Goal: Check status: Check status

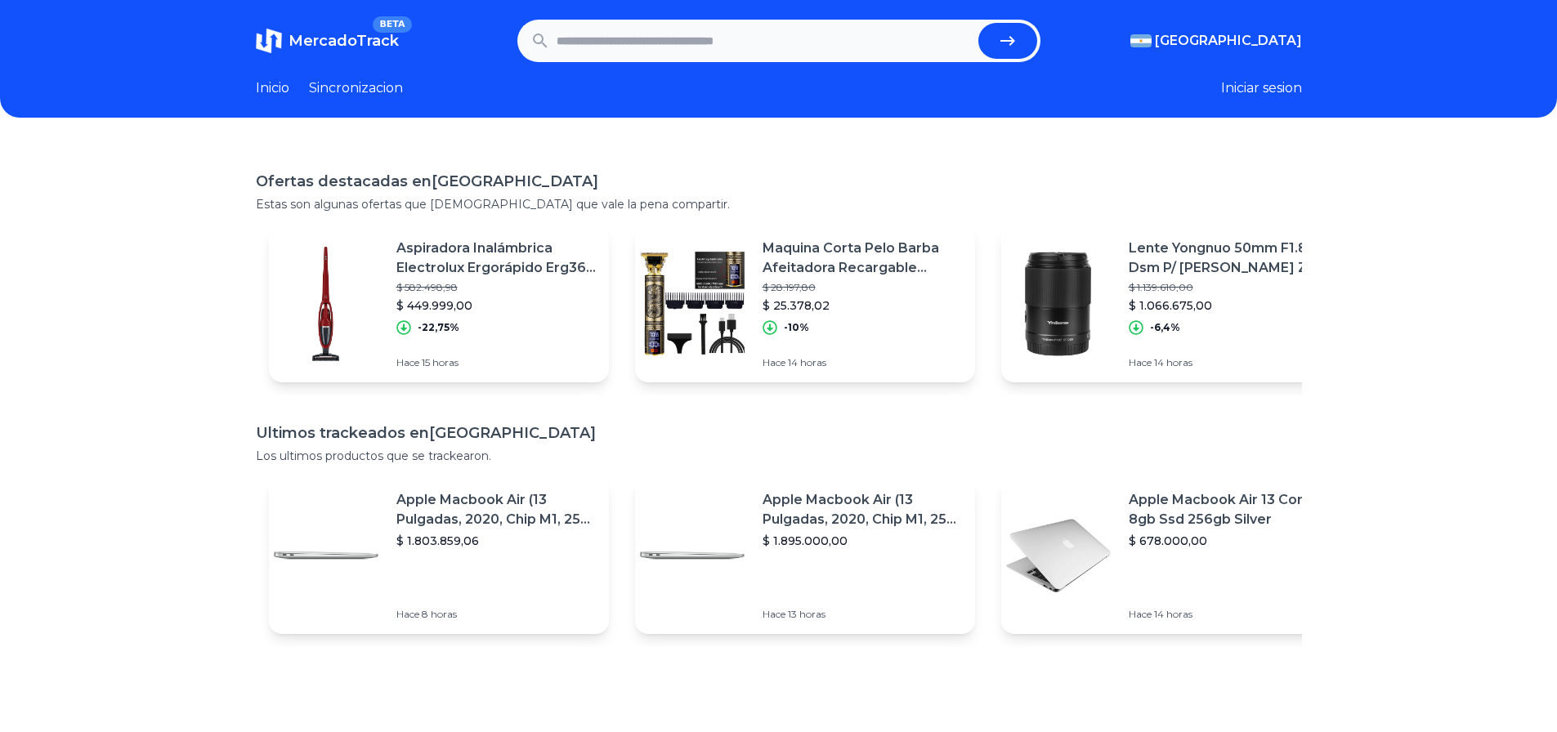
click at [679, 39] on input "text" at bounding box center [764, 41] width 415 height 36
paste input "**********"
click at [979, 23] on button "submit" at bounding box center [1008, 41] width 59 height 36
type input "**********"
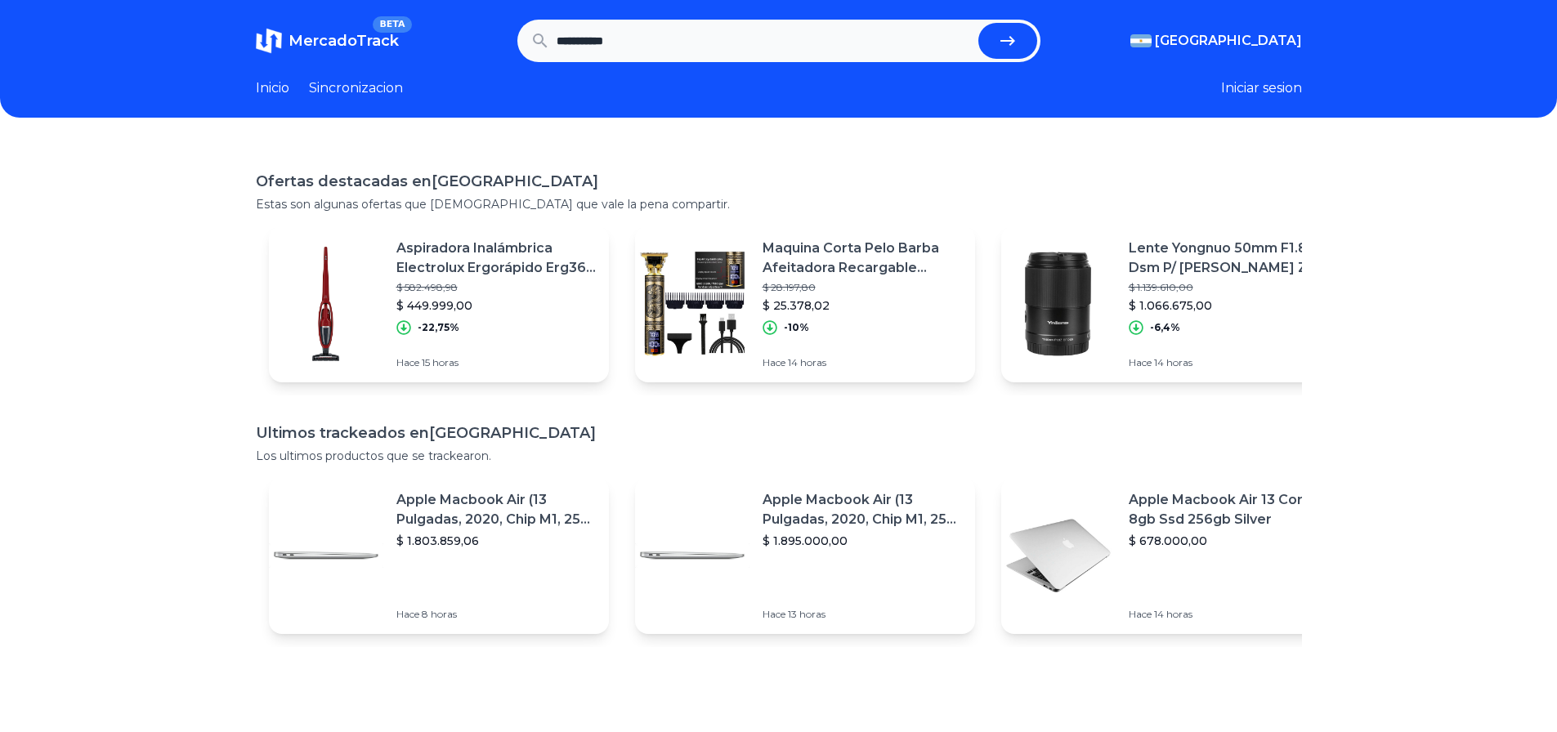
scroll to position [0, 0]
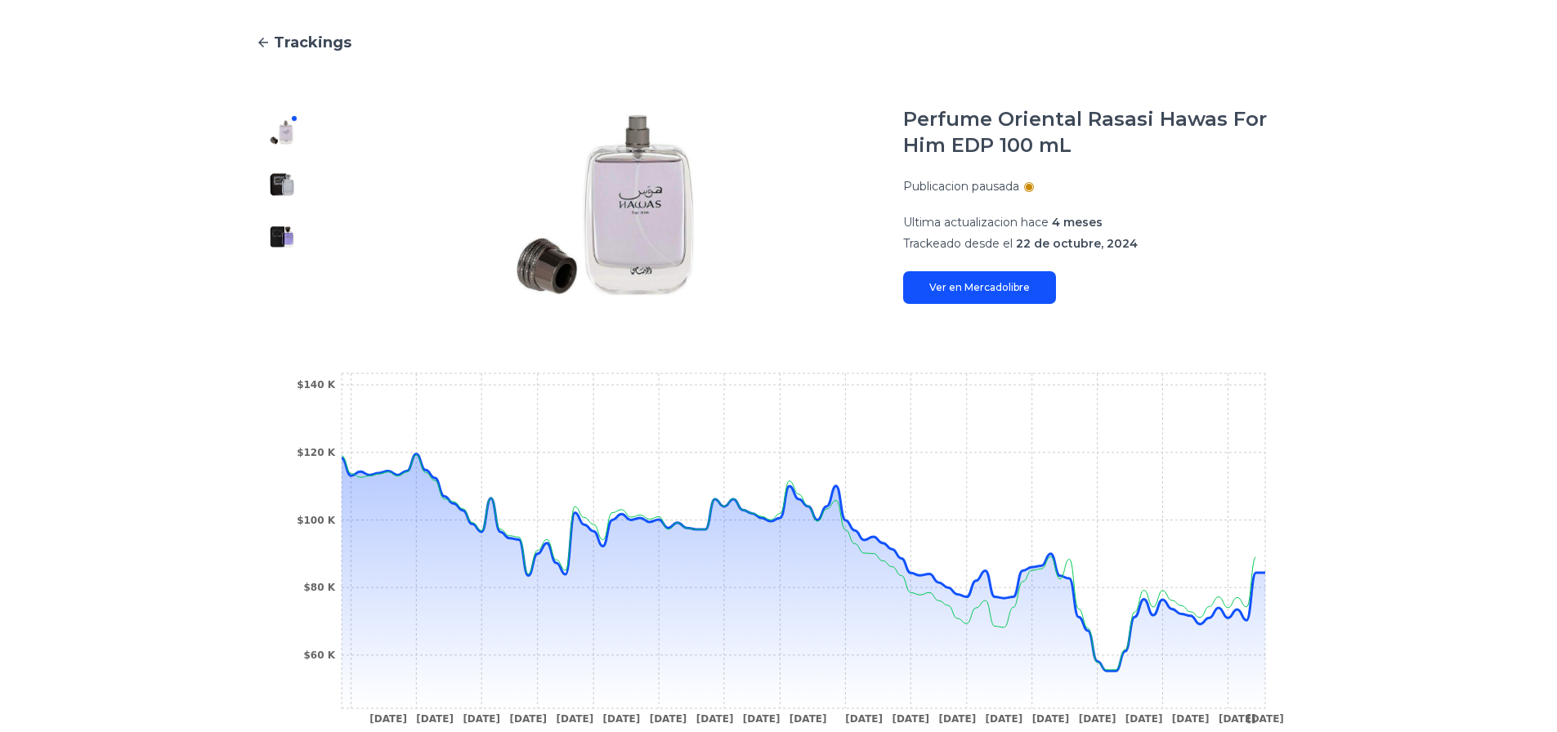
scroll to position [327, 0]
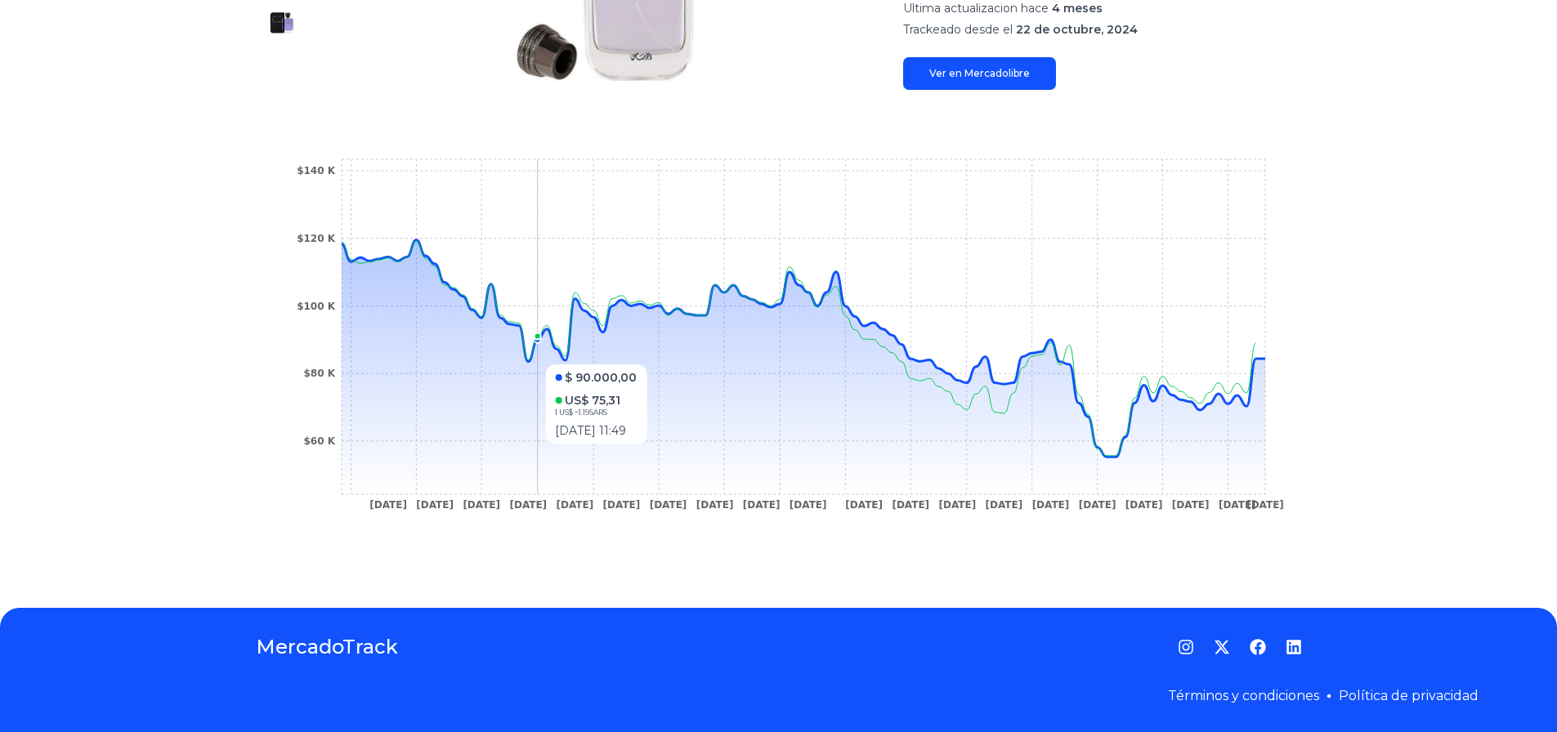
drag, startPoint x: 504, startPoint y: 450, endPoint x: 605, endPoint y: 456, distance: 101.6
click at [605, 456] on icon at bounding box center [804, 367] width 924 height 254
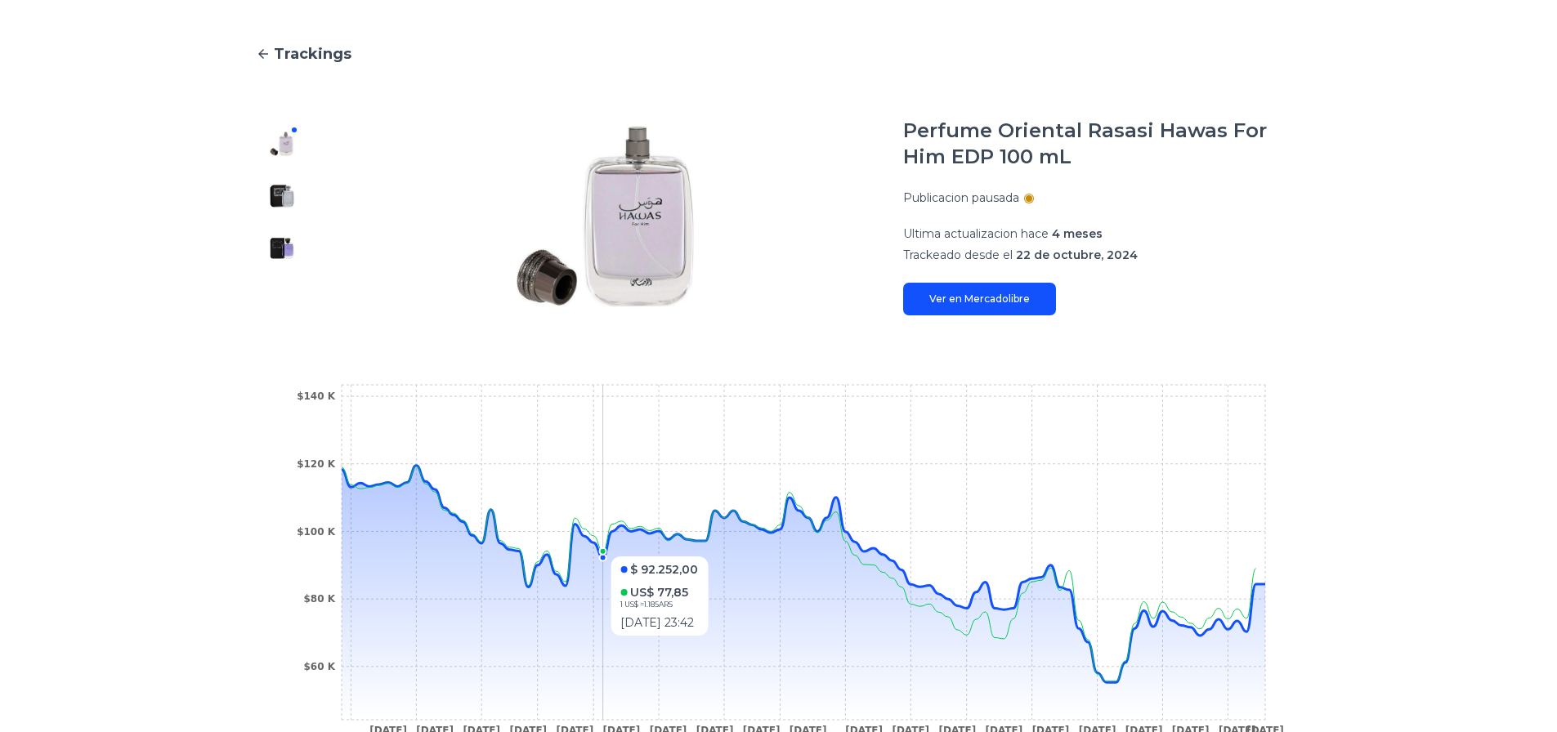
scroll to position [108, 0]
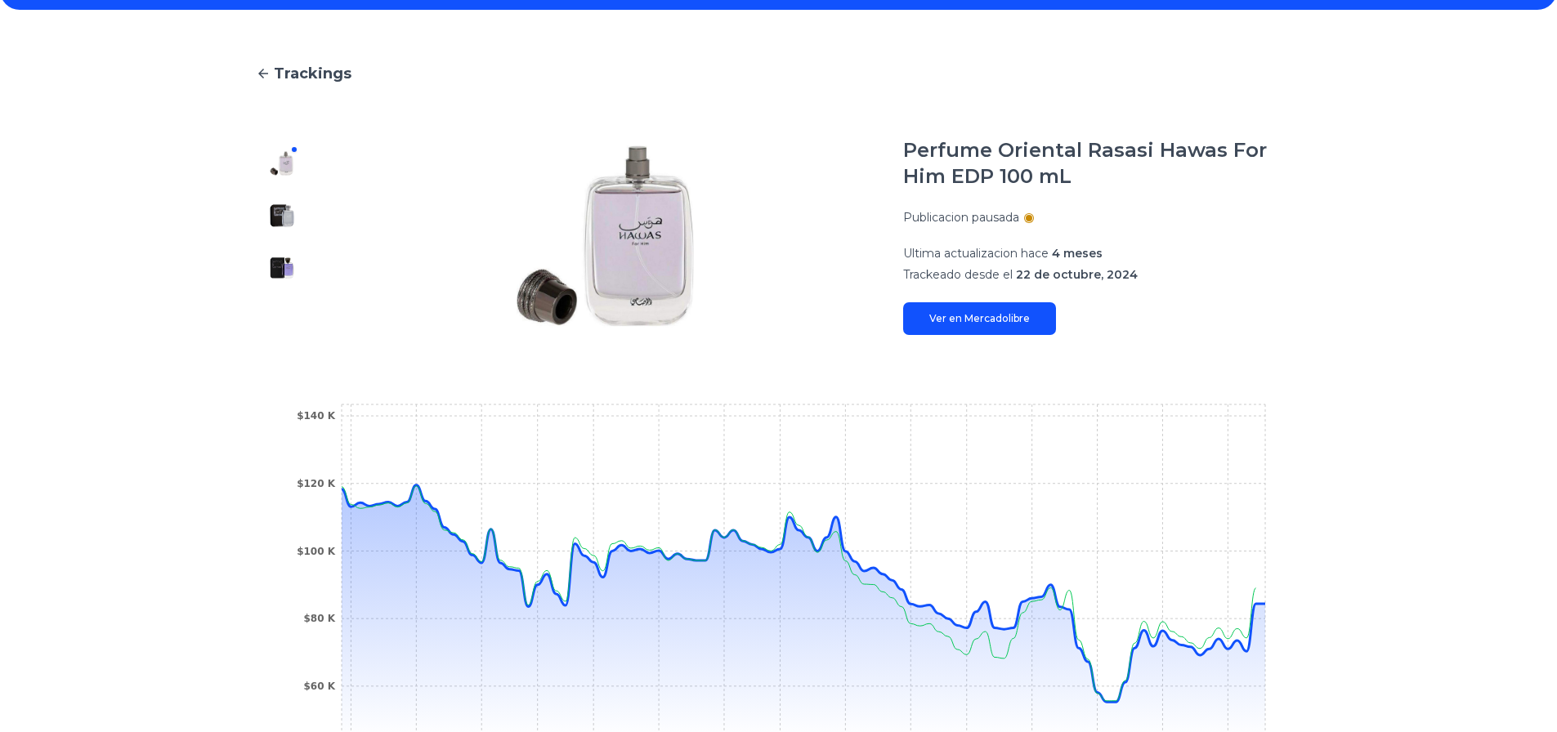
click at [1046, 326] on link "Ver en Mercadolibre" at bounding box center [979, 318] width 153 height 33
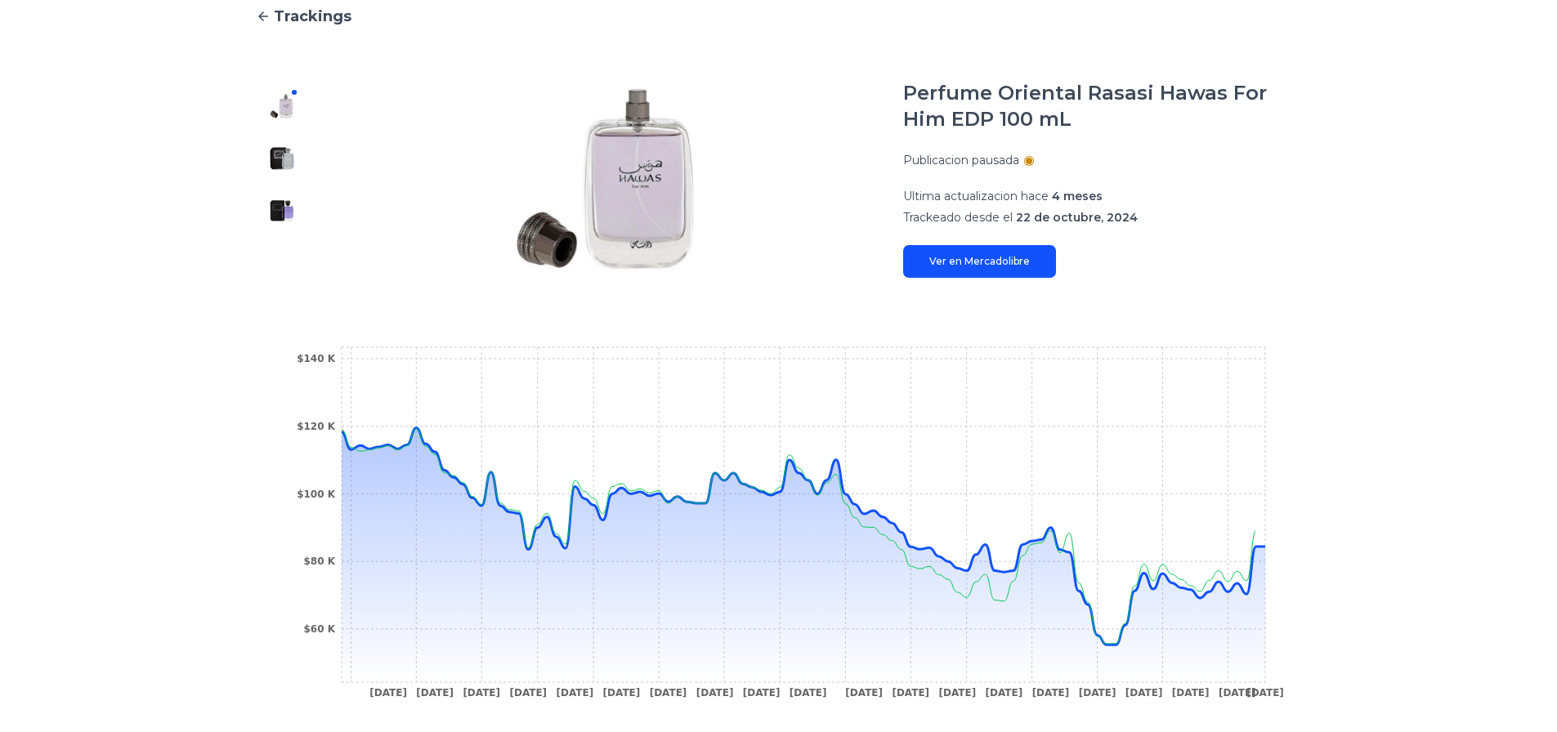
scroll to position [190, 0]
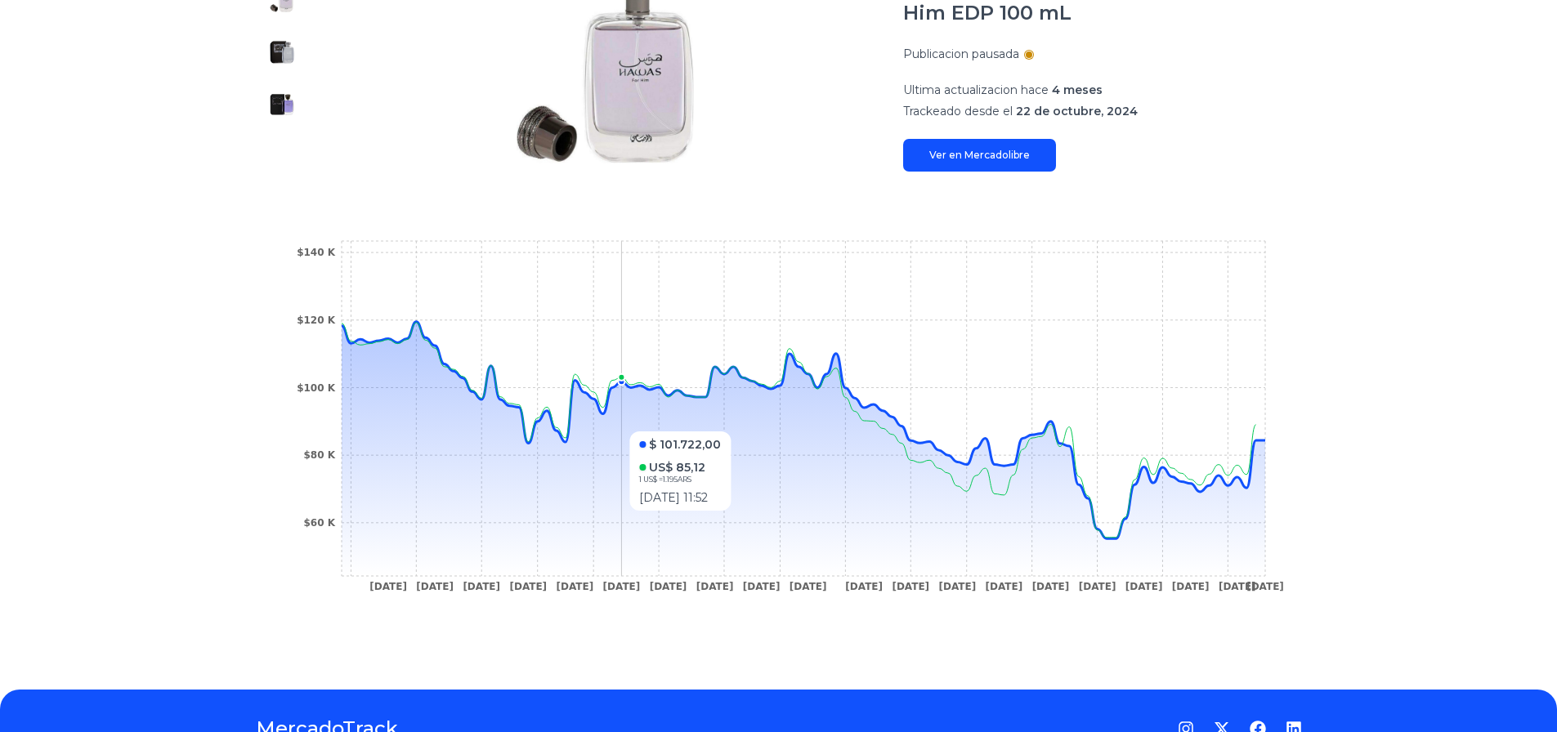
drag, startPoint x: 592, startPoint y: 519, endPoint x: 637, endPoint y: 520, distance: 45.0
click at [637, 520] on icon at bounding box center [804, 449] width 924 height 254
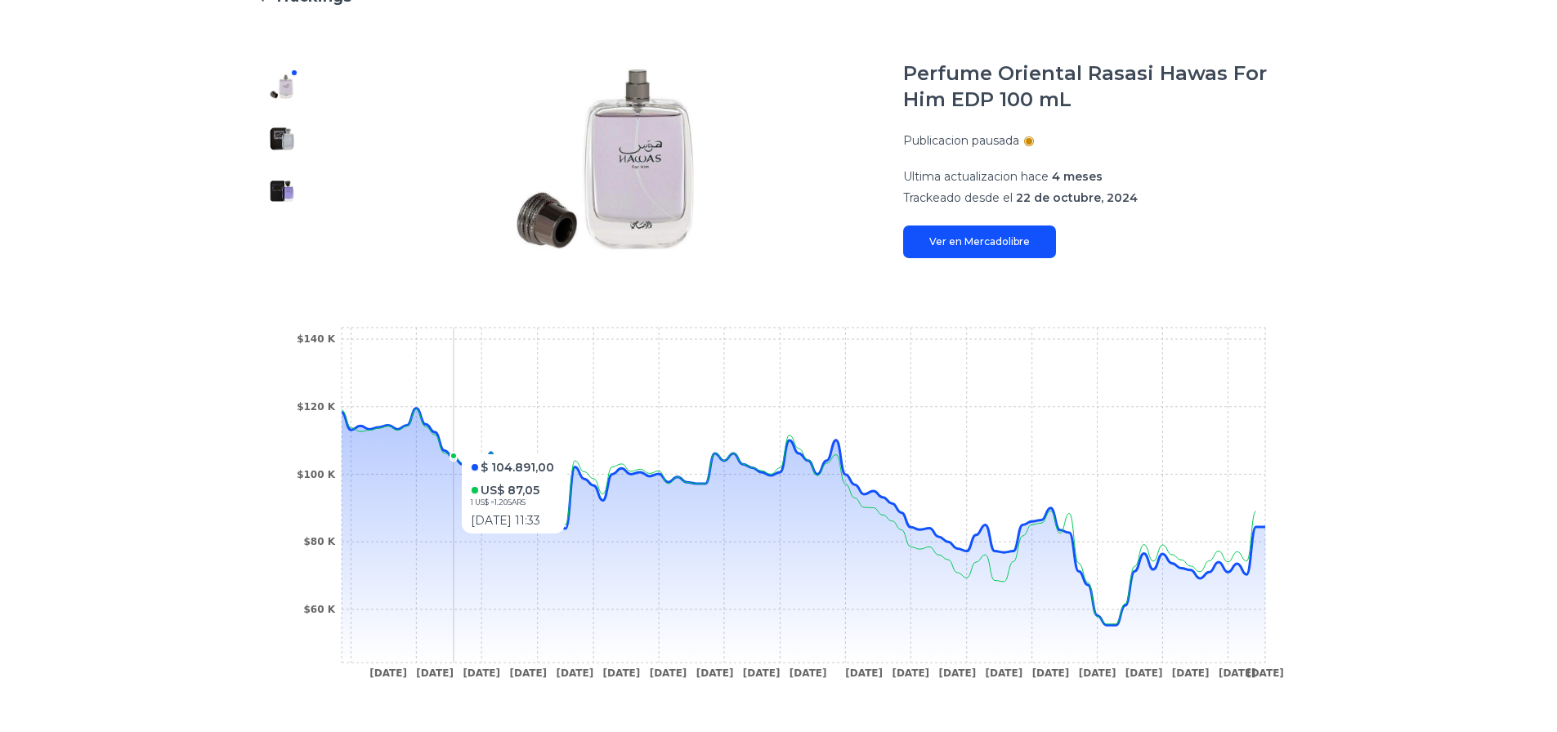
scroll to position [26, 0]
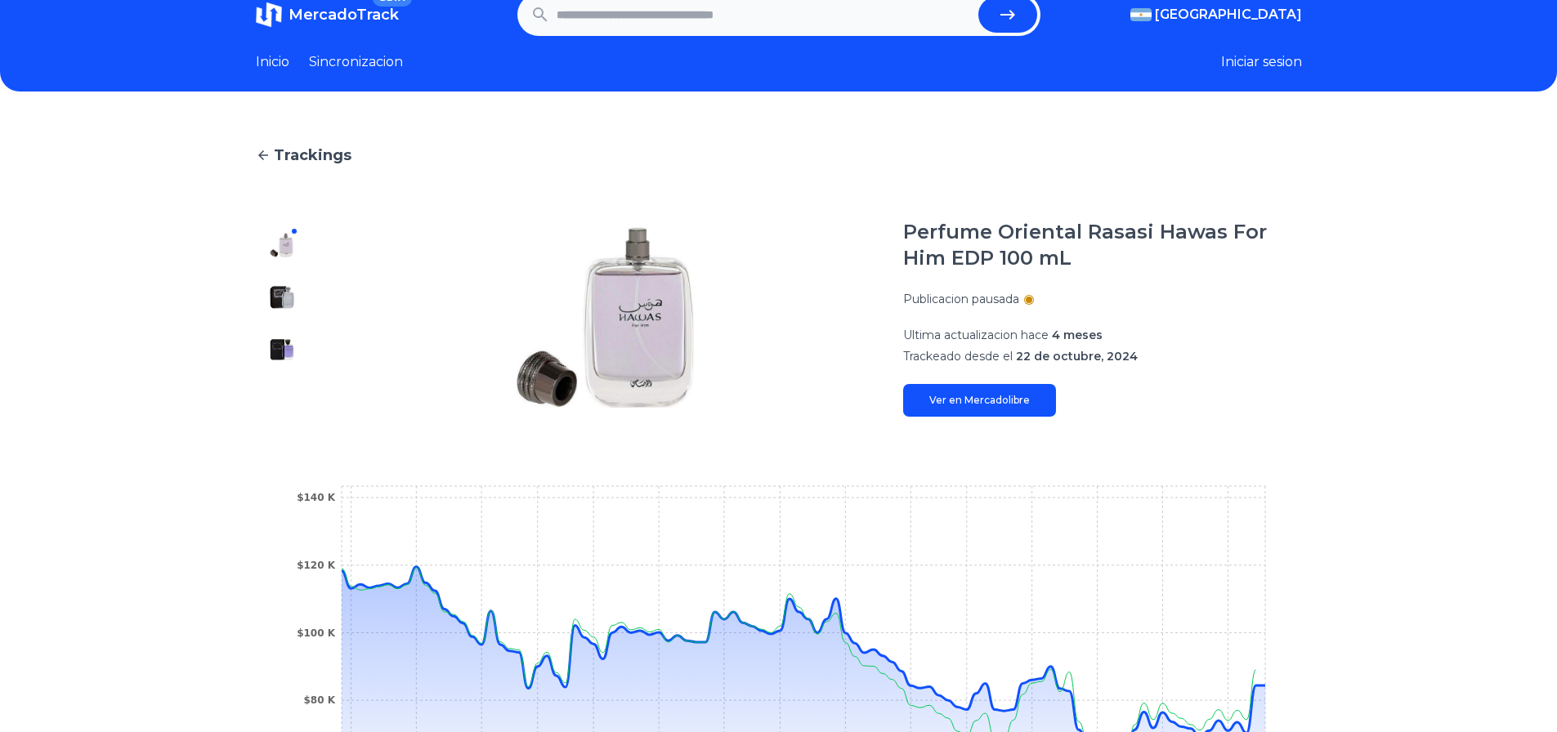
click at [271, 159] on icon at bounding box center [263, 155] width 15 height 15
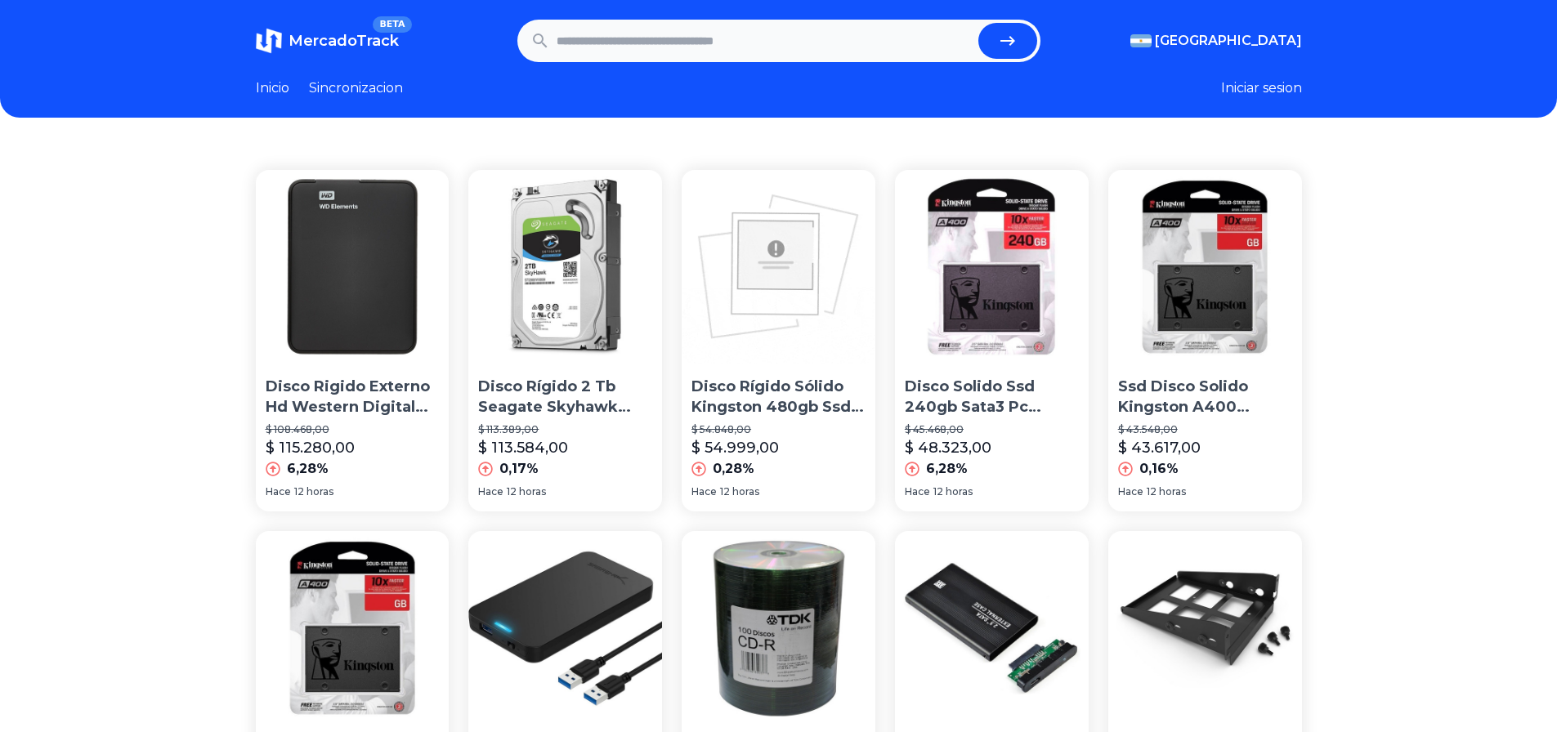
click at [988, 289] on img at bounding box center [992, 267] width 194 height 194
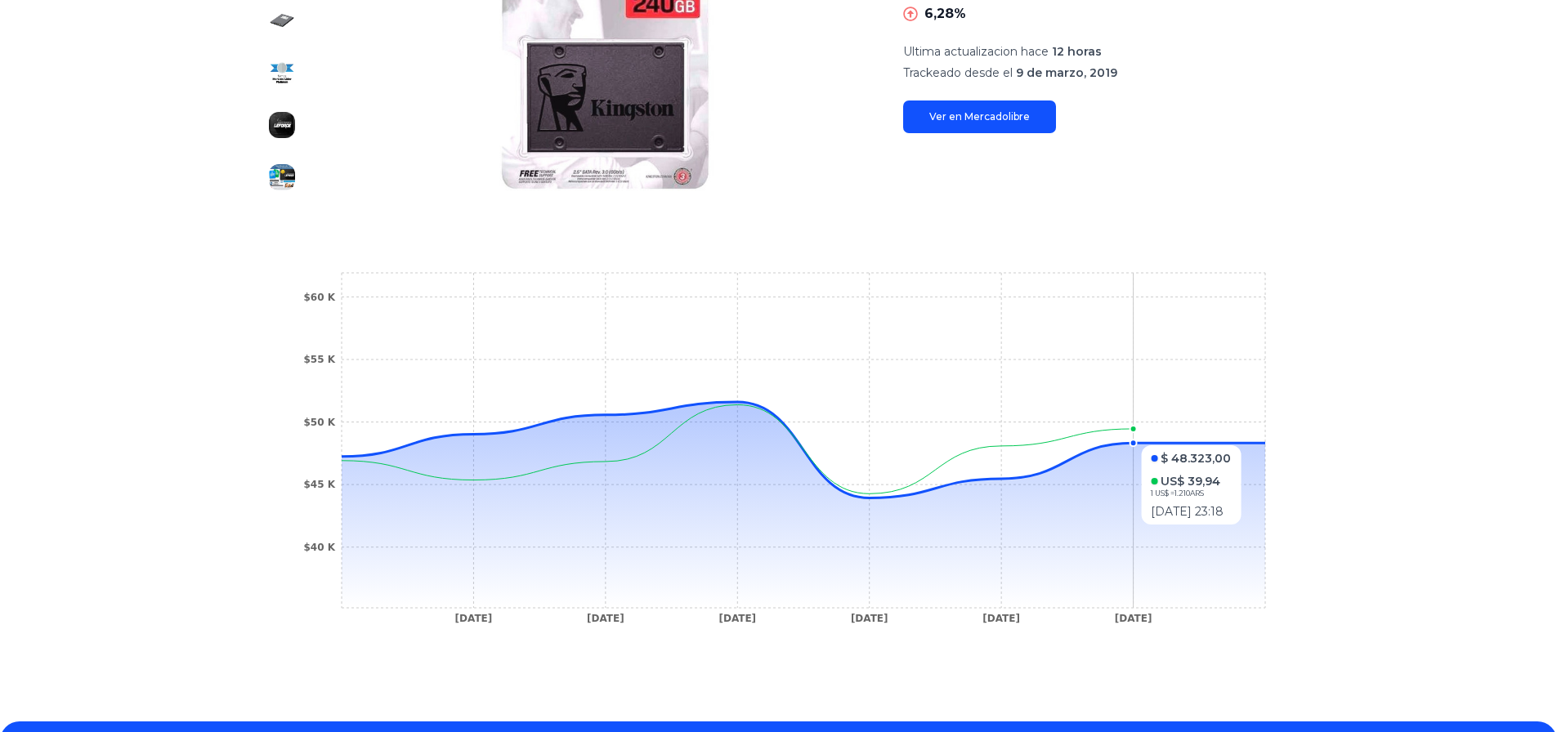
scroll to position [327, 0]
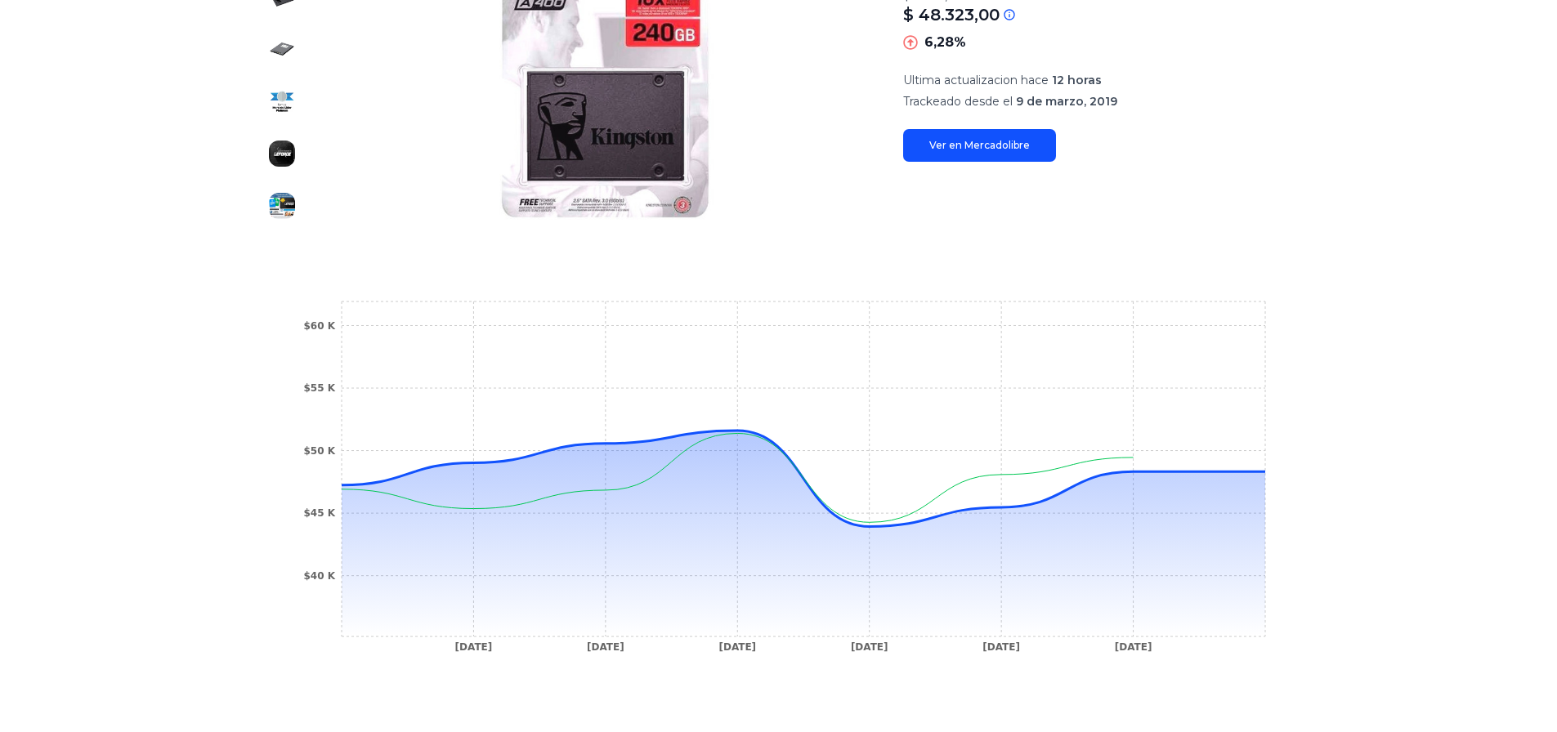
click at [1001, 125] on div "Disco Solido Ssd 240gb Sata3 Pc Notebook Mac $ 45.468,00 $ 48.323,00 Si el prec…" at bounding box center [1102, 40] width 399 height 244
click at [1000, 132] on link "Ver en Mercadolibre" at bounding box center [979, 145] width 153 height 33
